Goal: Complete application form

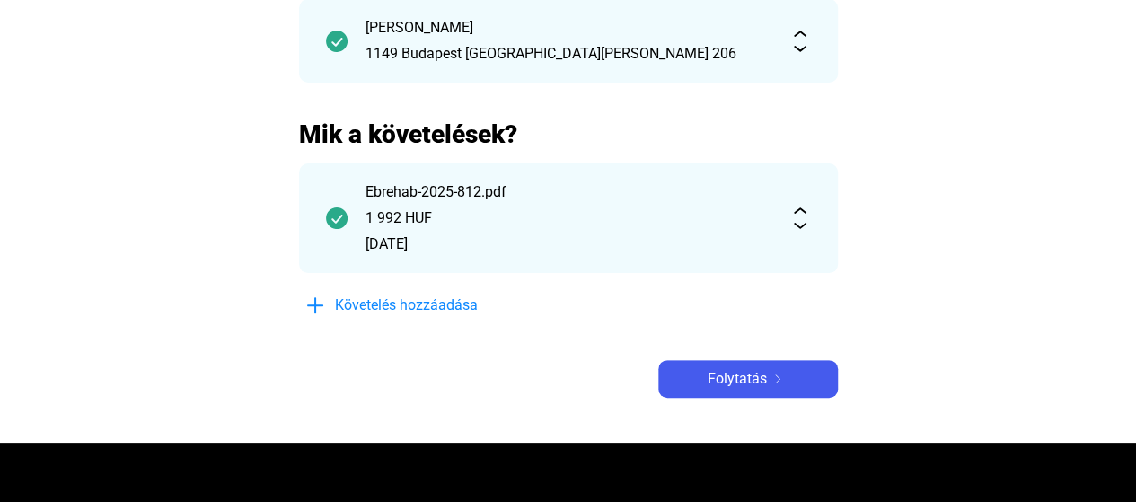
scroll to position [359, 0]
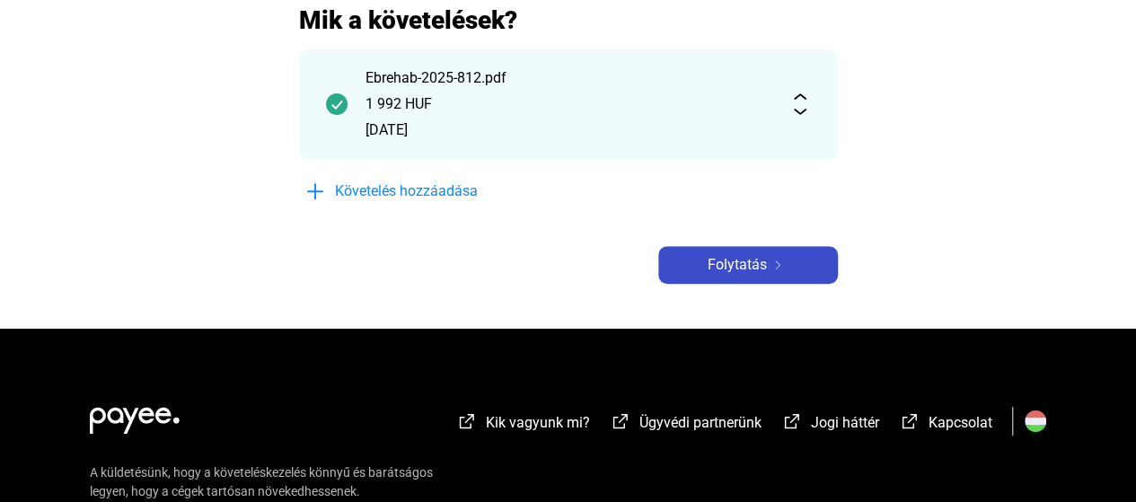
click at [726, 265] on span "Folytatás" at bounding box center [737, 265] width 59 height 22
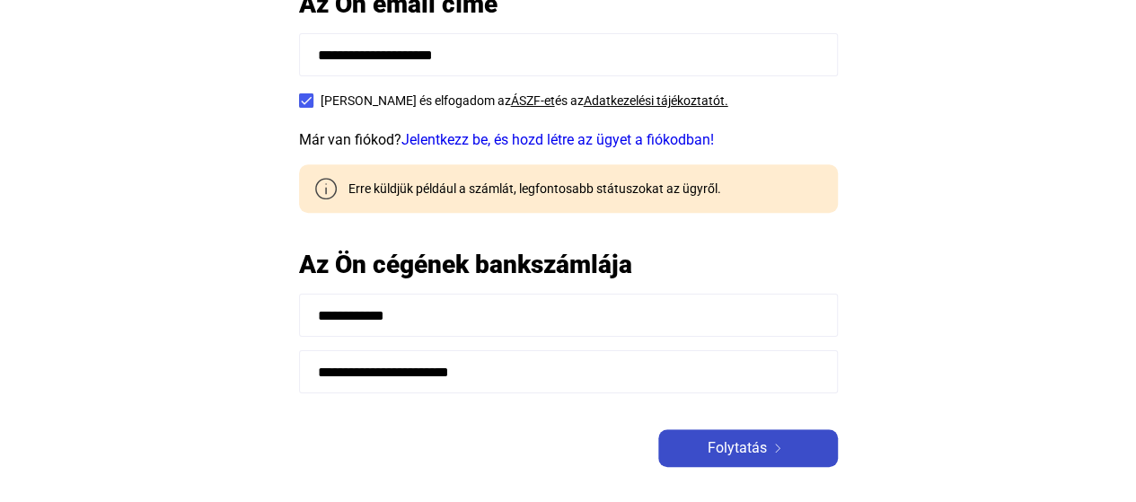
scroll to position [359, 0]
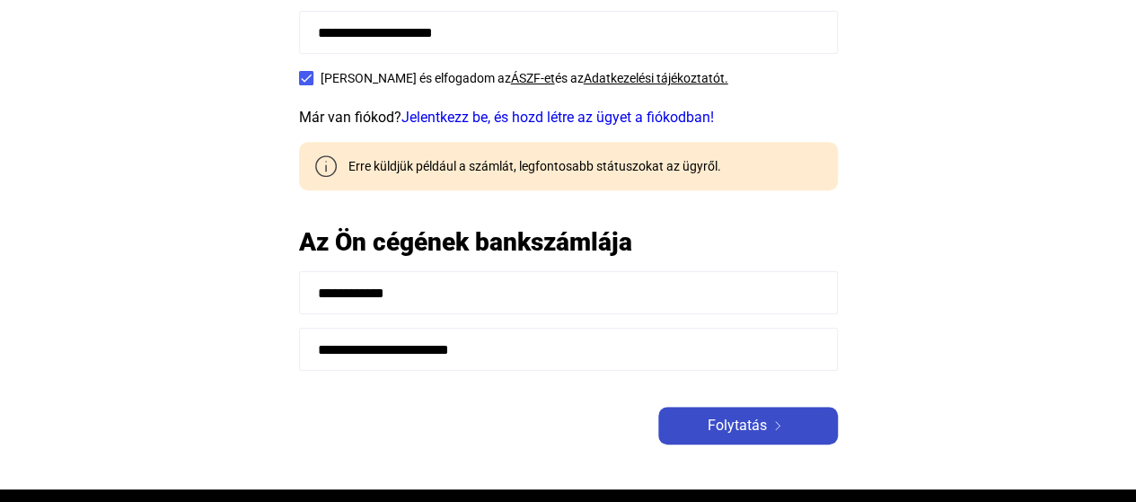
click at [745, 416] on span "Folytatás" at bounding box center [737, 426] width 59 height 22
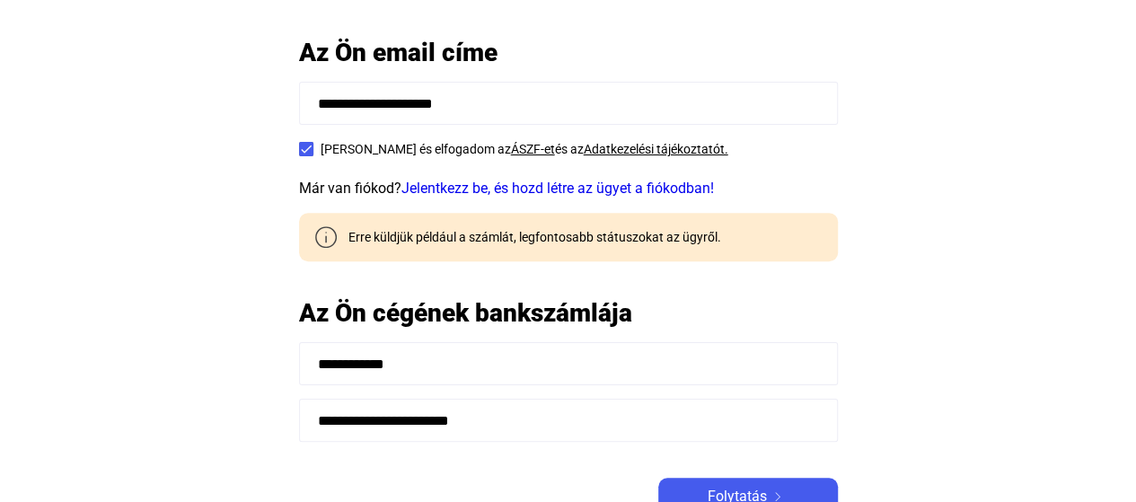
scroll to position [22, 0]
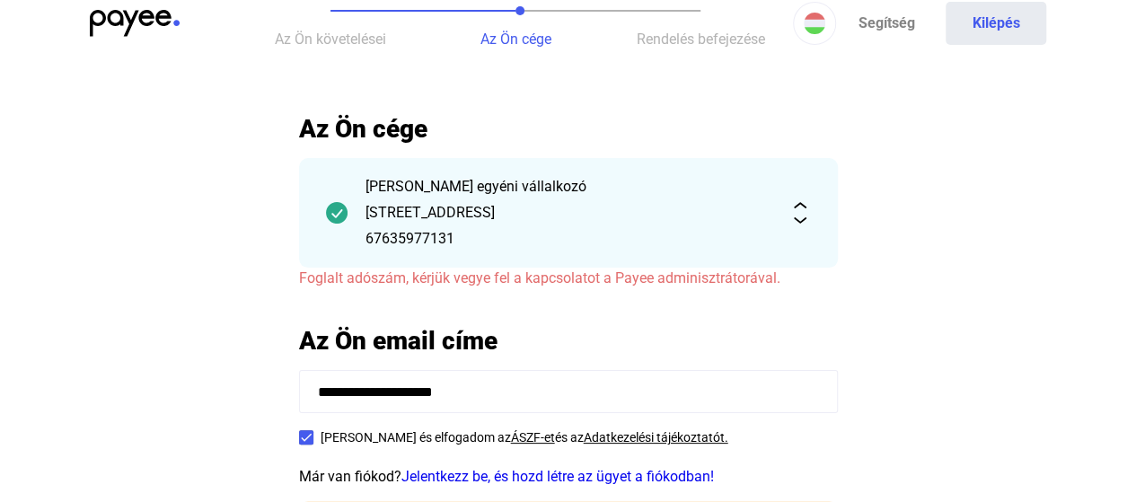
click at [803, 217] on img at bounding box center [800, 213] width 22 height 22
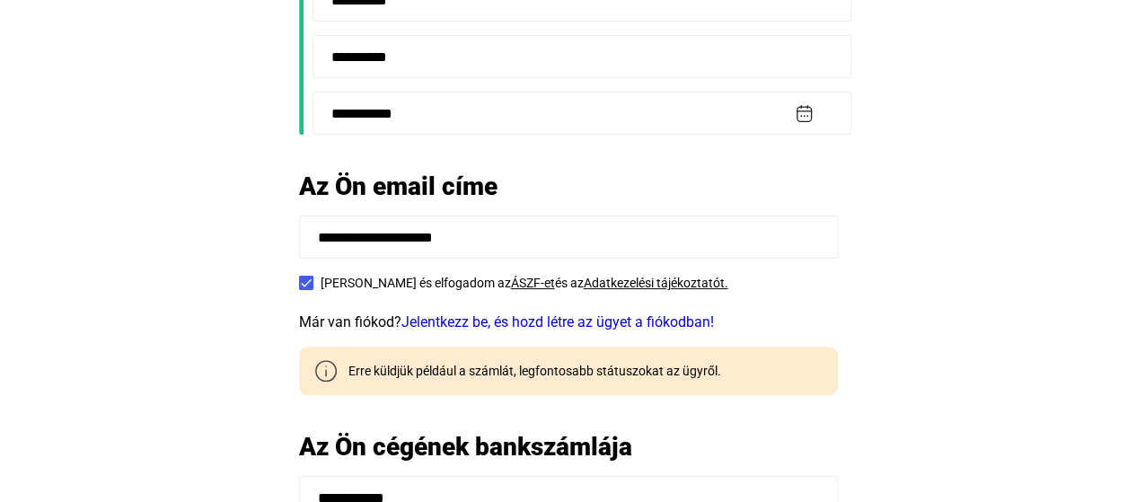
scroll to position [1078, 0]
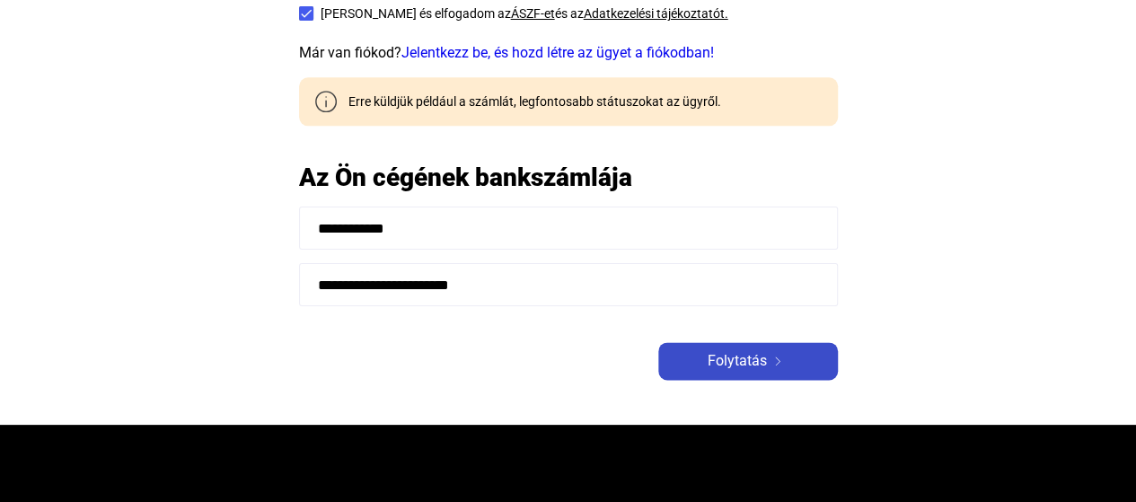
click at [706, 369] on div "Folytatás" at bounding box center [748, 361] width 169 height 22
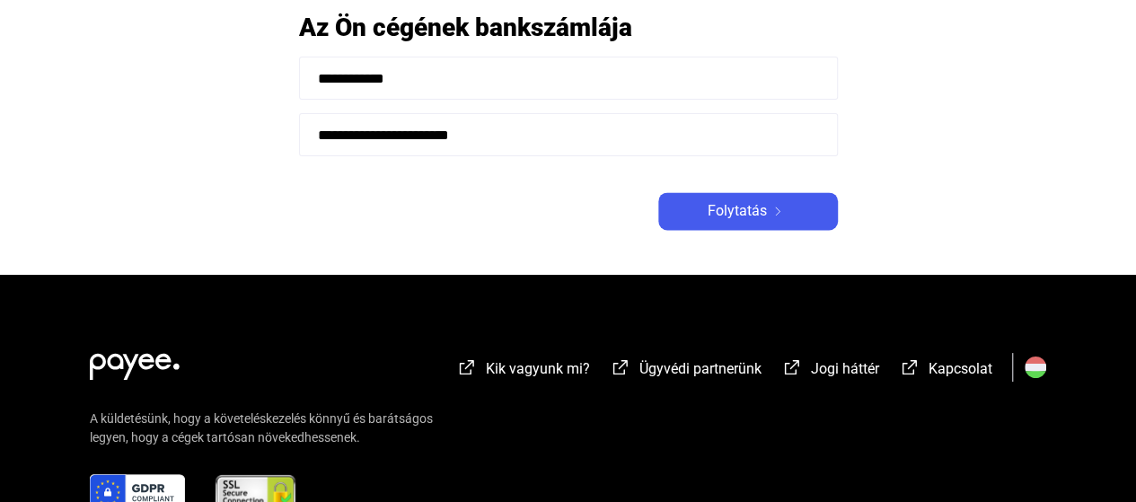
scroll to position [1367, 0]
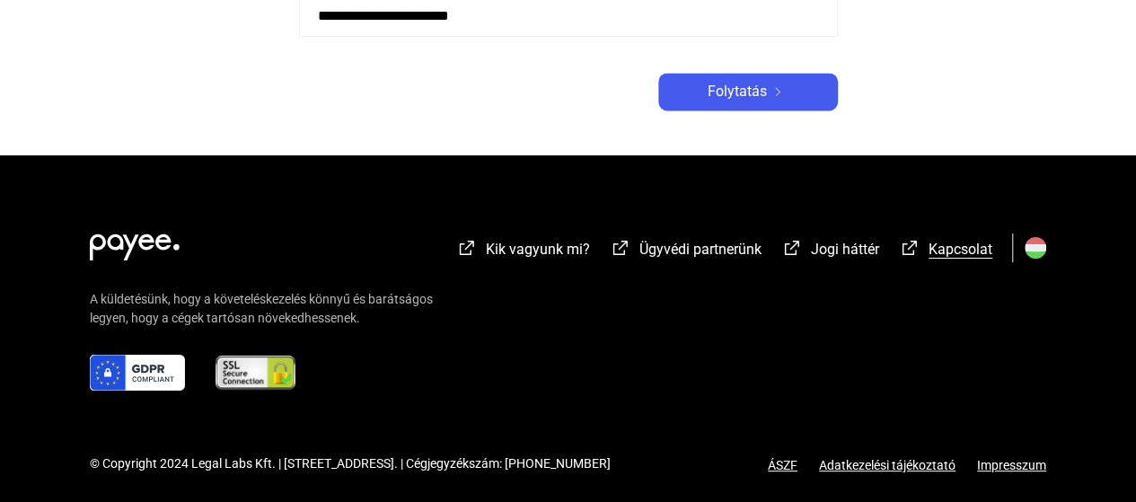
click at [927, 248] on link "Kapcsolat" at bounding box center [945, 251] width 93 height 17
